Goal: Complete application form

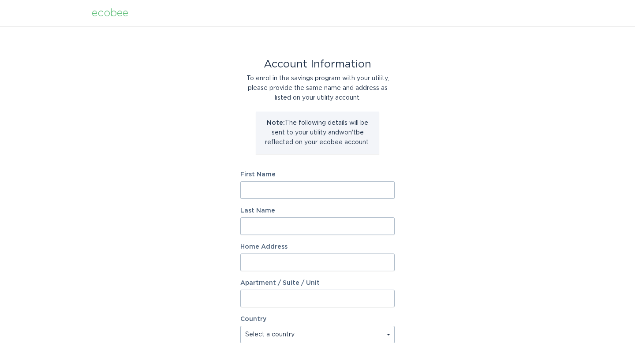
click at [297, 192] on input "First Name" at bounding box center [317, 190] width 154 height 18
type input "[PERSON_NAME]"
type input "[STREET_ADDRESS]"
select select "US"
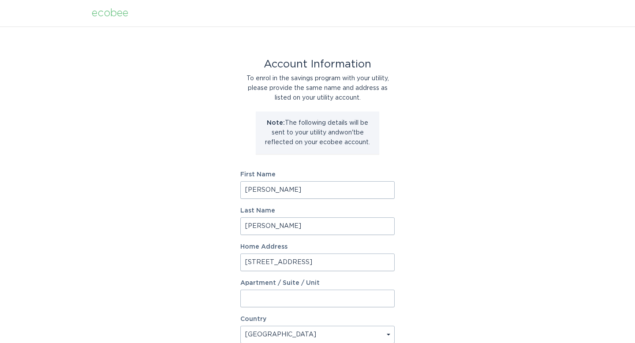
type input "Round Rock"
type input "78665"
select select "[GEOGRAPHIC_DATA]"
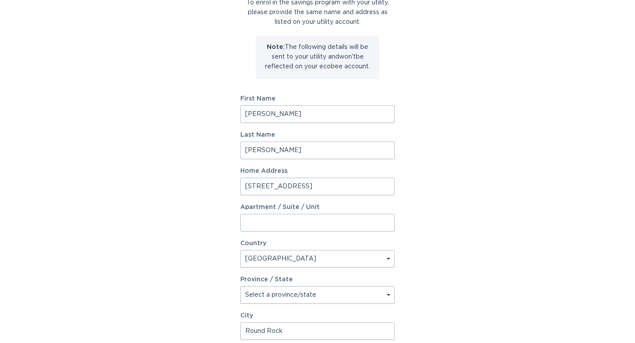
scroll to position [76, 0]
drag, startPoint x: 341, startPoint y: 186, endPoint x: 314, endPoint y: 186, distance: 26.9
click at [314, 186] on input "[STREET_ADDRESS]" at bounding box center [317, 186] width 154 height 18
type input "[STREET_ADDRESS]"
click at [255, 226] on input "Apartment / Suite / Unit" at bounding box center [317, 223] width 154 height 18
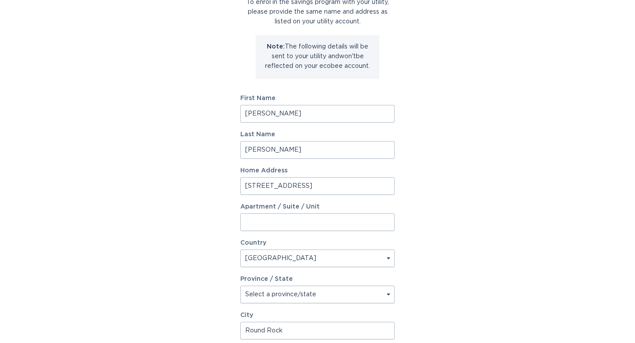
paste input "#2101"
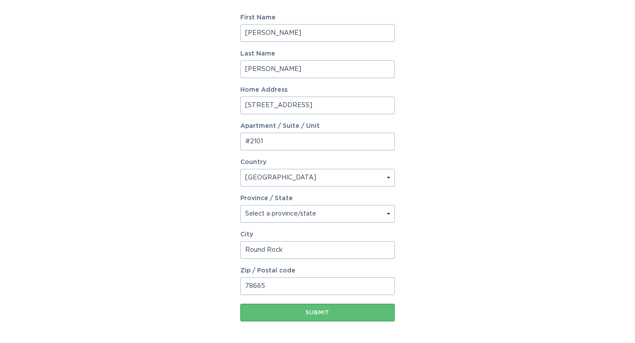
scroll to position [158, 0]
type input "#2101"
click at [330, 315] on button "Submit" at bounding box center [317, 312] width 154 height 18
